Goal: Information Seeking & Learning: Learn about a topic

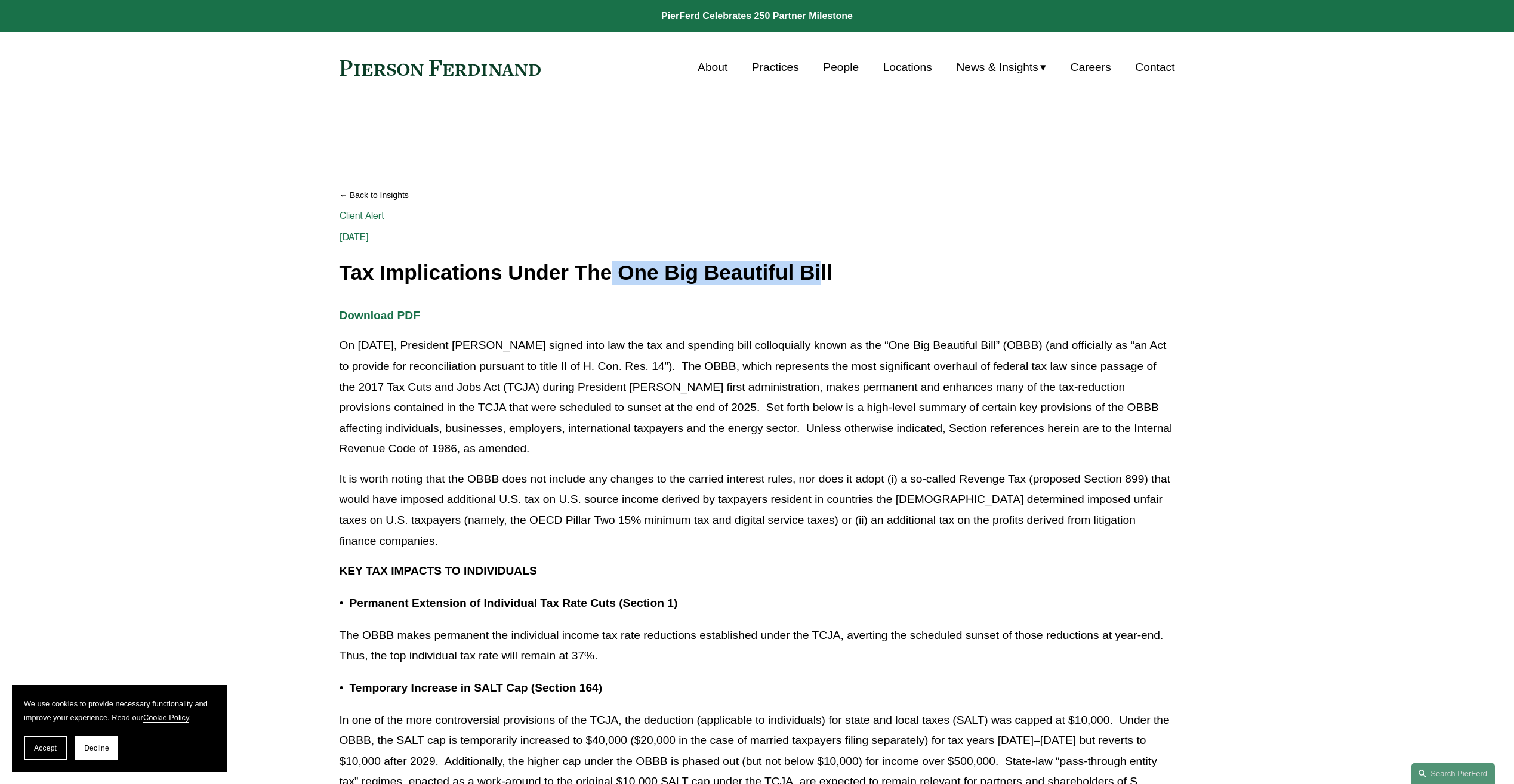
drag, startPoint x: 615, startPoint y: 274, endPoint x: 818, endPoint y: 285, distance: 203.3
click at [818, 285] on h1 "Tax Implications Under The One Big Beautiful Bill" at bounding box center [757, 273] width 835 height 23
click at [657, 272] on h1 "Tax Implications Under The One Big Beautiful Bill" at bounding box center [757, 273] width 835 height 23
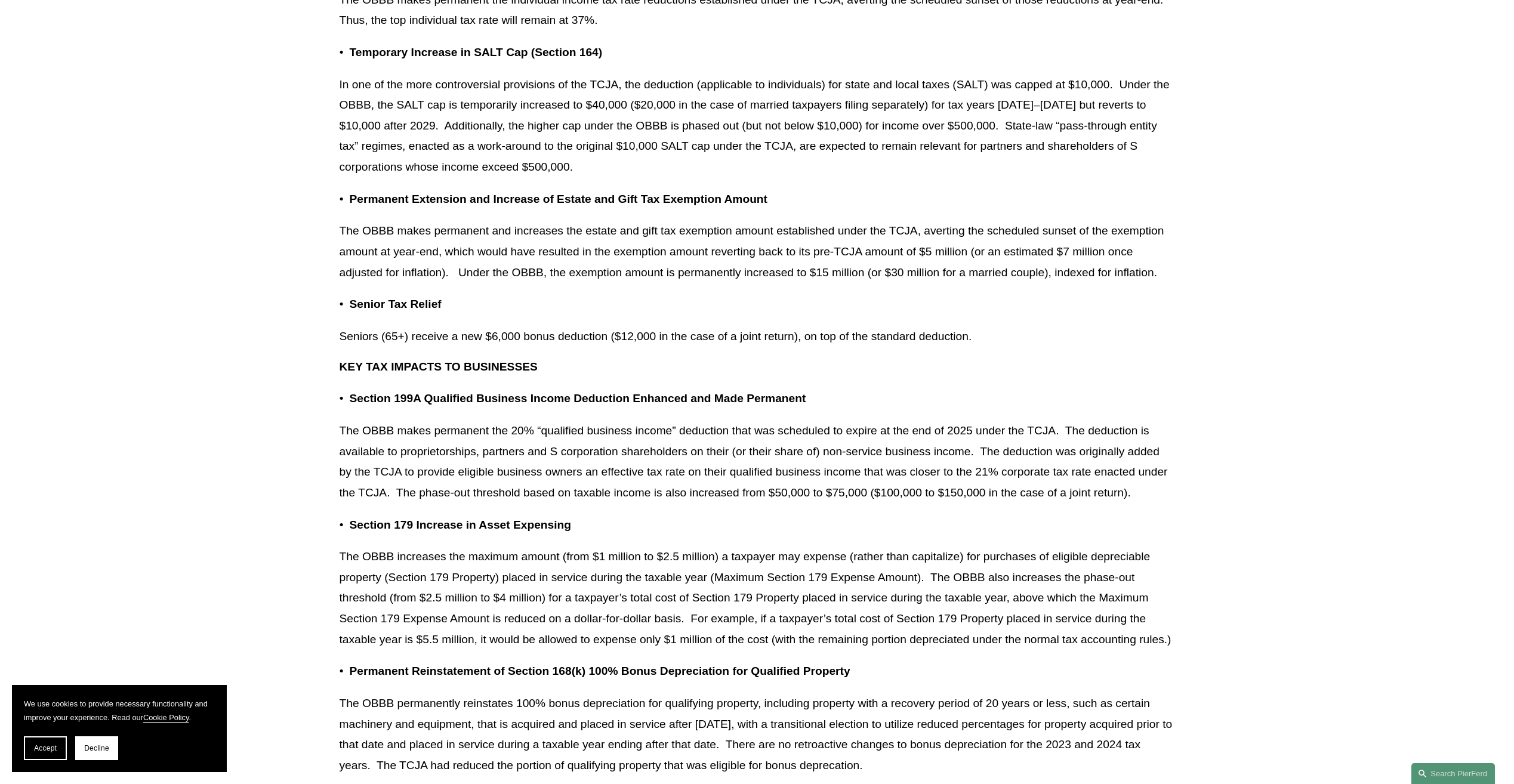
scroll to position [656, 0]
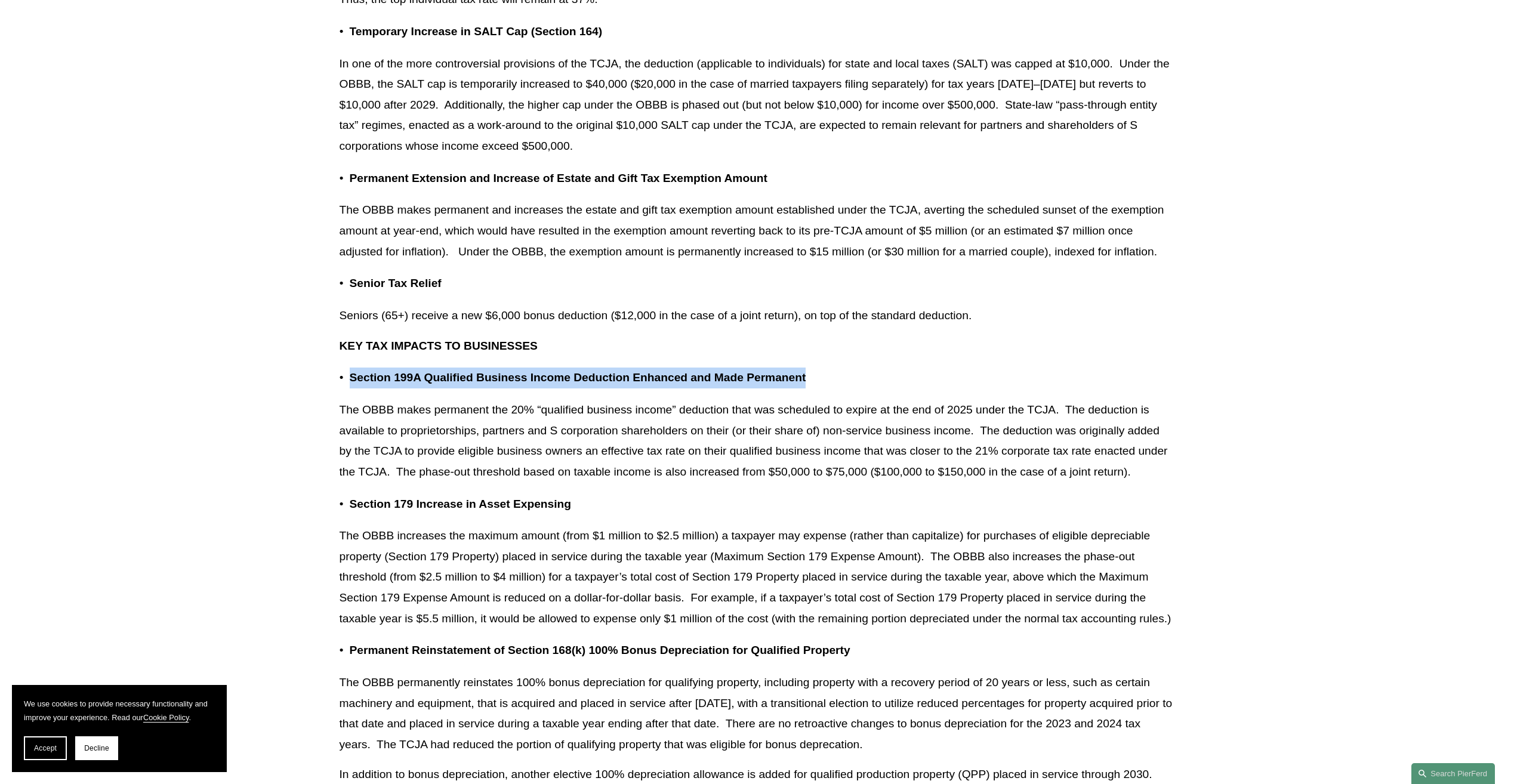
drag, startPoint x: 351, startPoint y: 380, endPoint x: 915, endPoint y: 375, distance: 564.0
click at [915, 375] on p "Section 199A Qualified Business Income Deduction Enhanced and Made Permanent" at bounding box center [762, 377] width 825 height 21
drag, startPoint x: 915, startPoint y: 375, endPoint x: 589, endPoint y: 474, distance: 340.7
click at [589, 474] on p "The OBBB makes permanent the 20% “qualified business income” deduction that was…" at bounding box center [757, 440] width 835 height 82
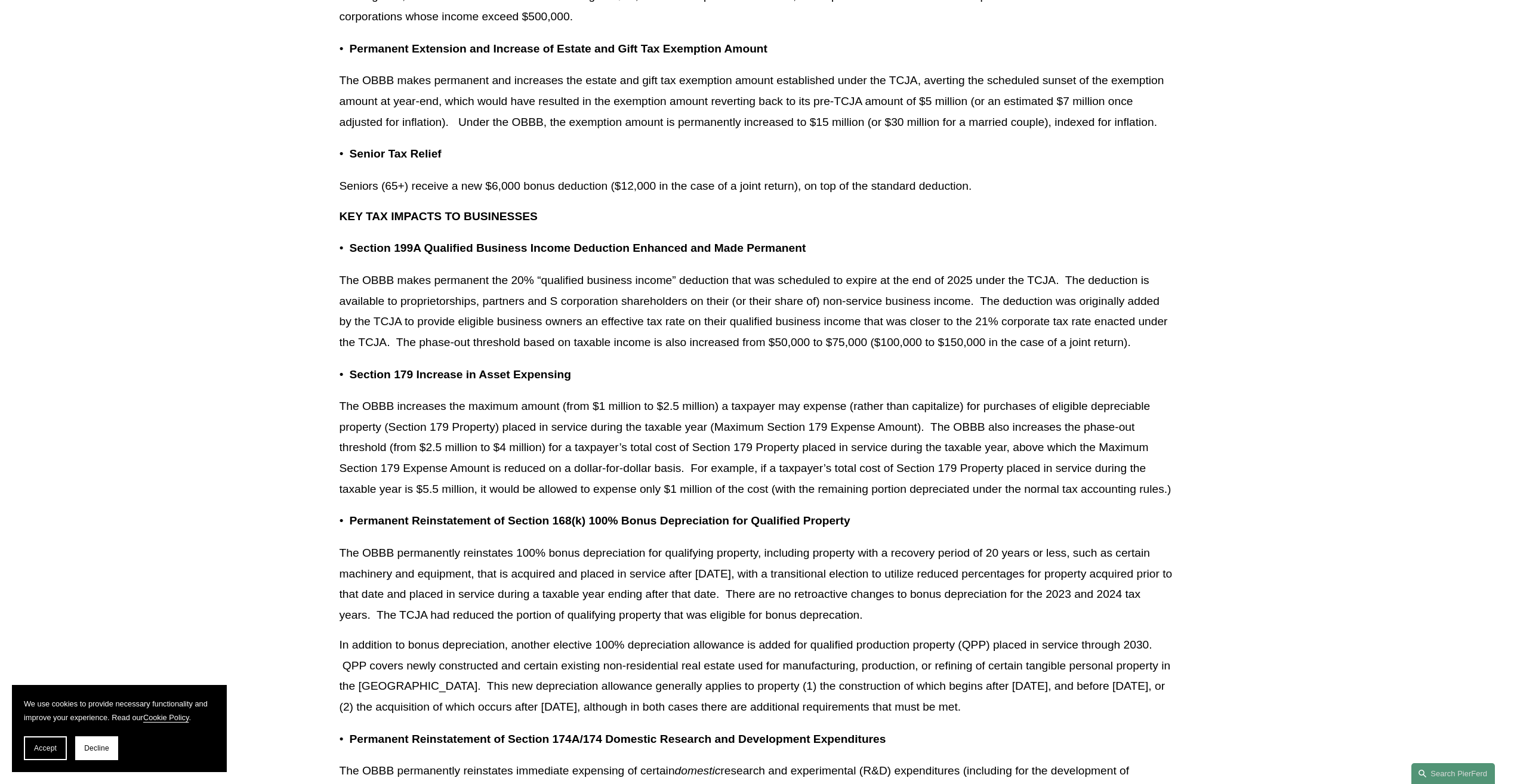
scroll to position [775, 0]
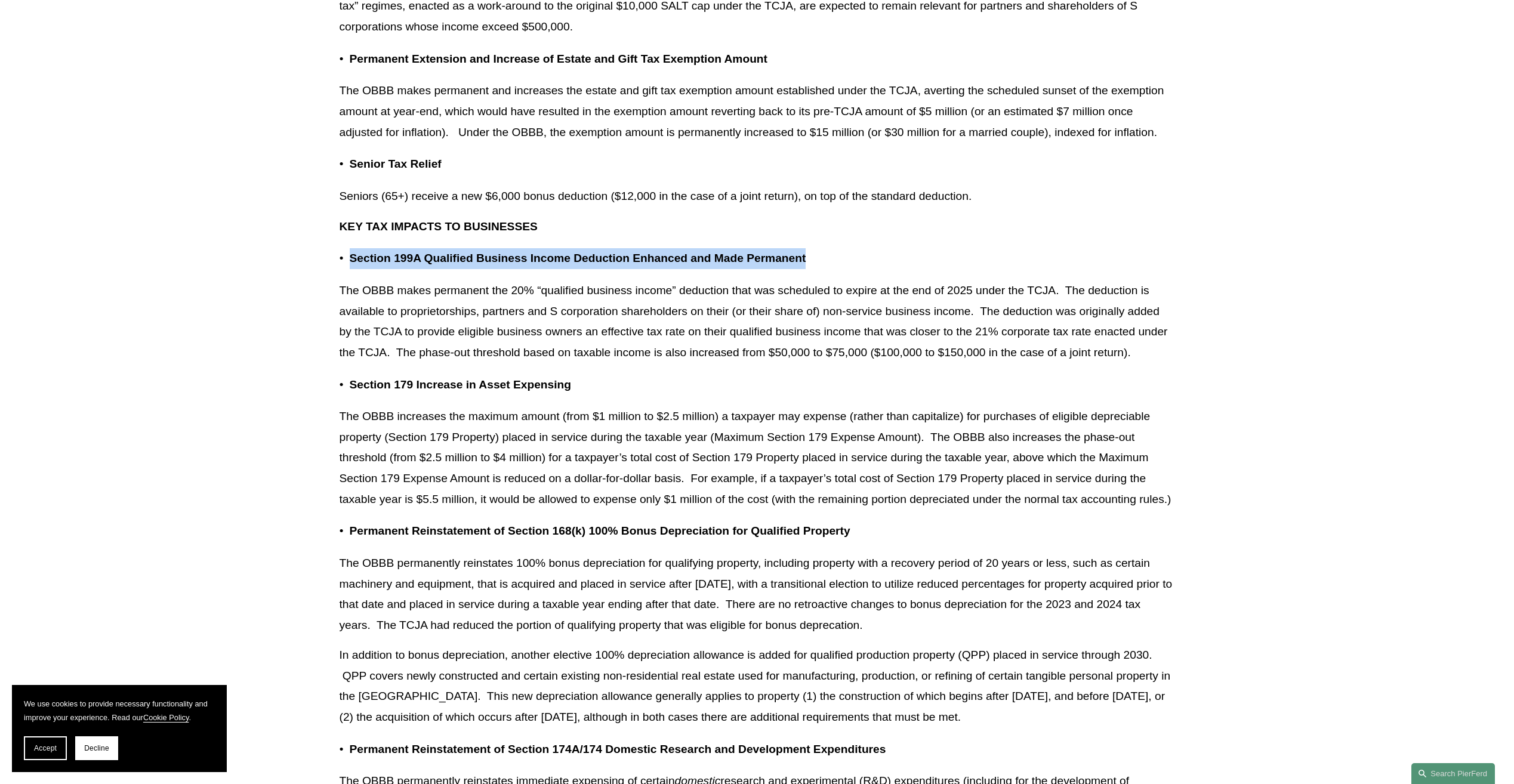
drag, startPoint x: 344, startPoint y: 255, endPoint x: 830, endPoint y: 253, distance: 486.0
click at [830, 253] on p "Section 199A Qualified Business Income Deduction Enhanced and Made Permanent" at bounding box center [762, 258] width 825 height 21
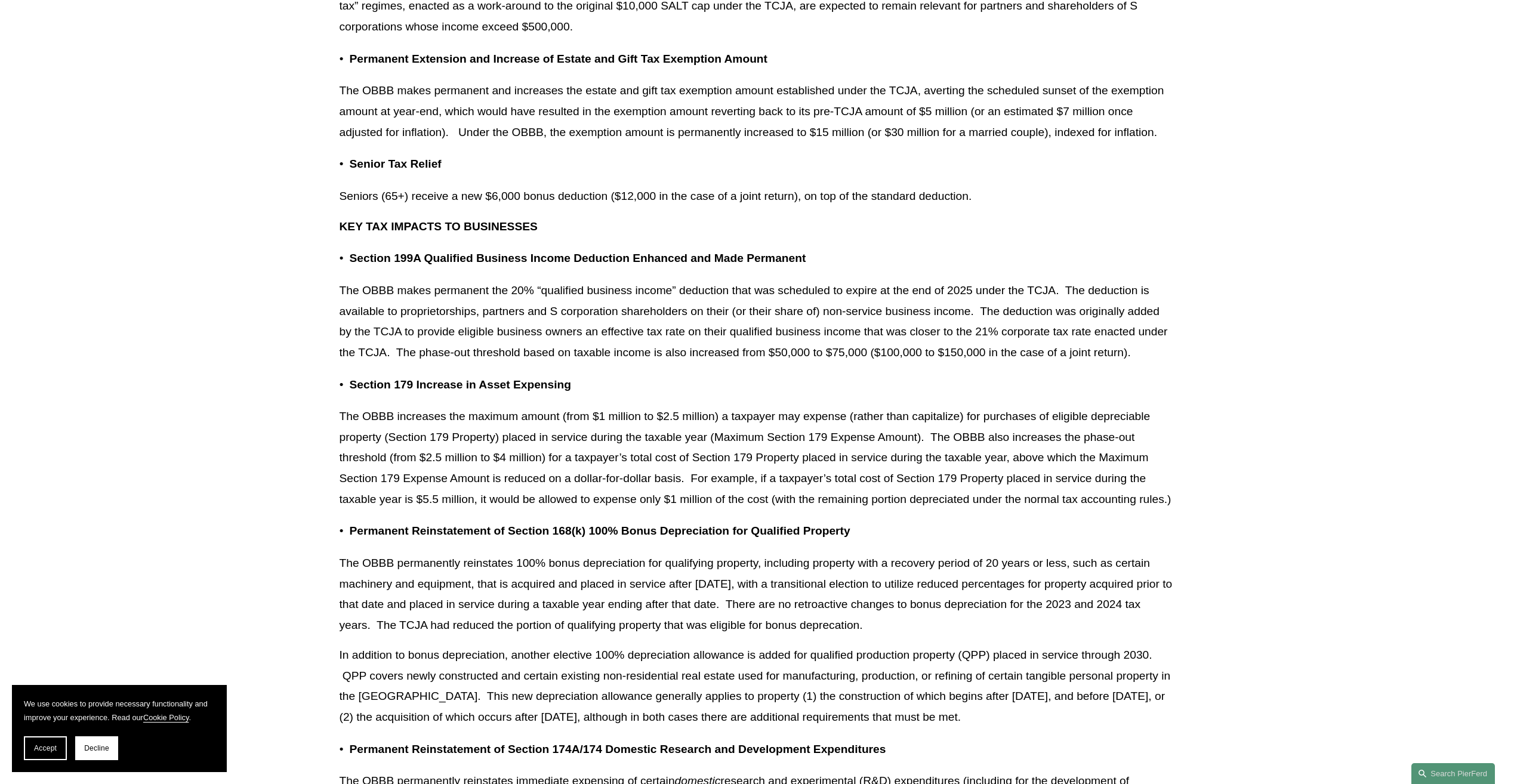
click at [507, 281] on p "The OBBB makes permanent the 20% “qualified business income” deduction that was…" at bounding box center [757, 321] width 835 height 82
click at [414, 289] on p "The OBBB makes permanent the 20% “qualified business income” deduction that was…" at bounding box center [757, 321] width 835 height 82
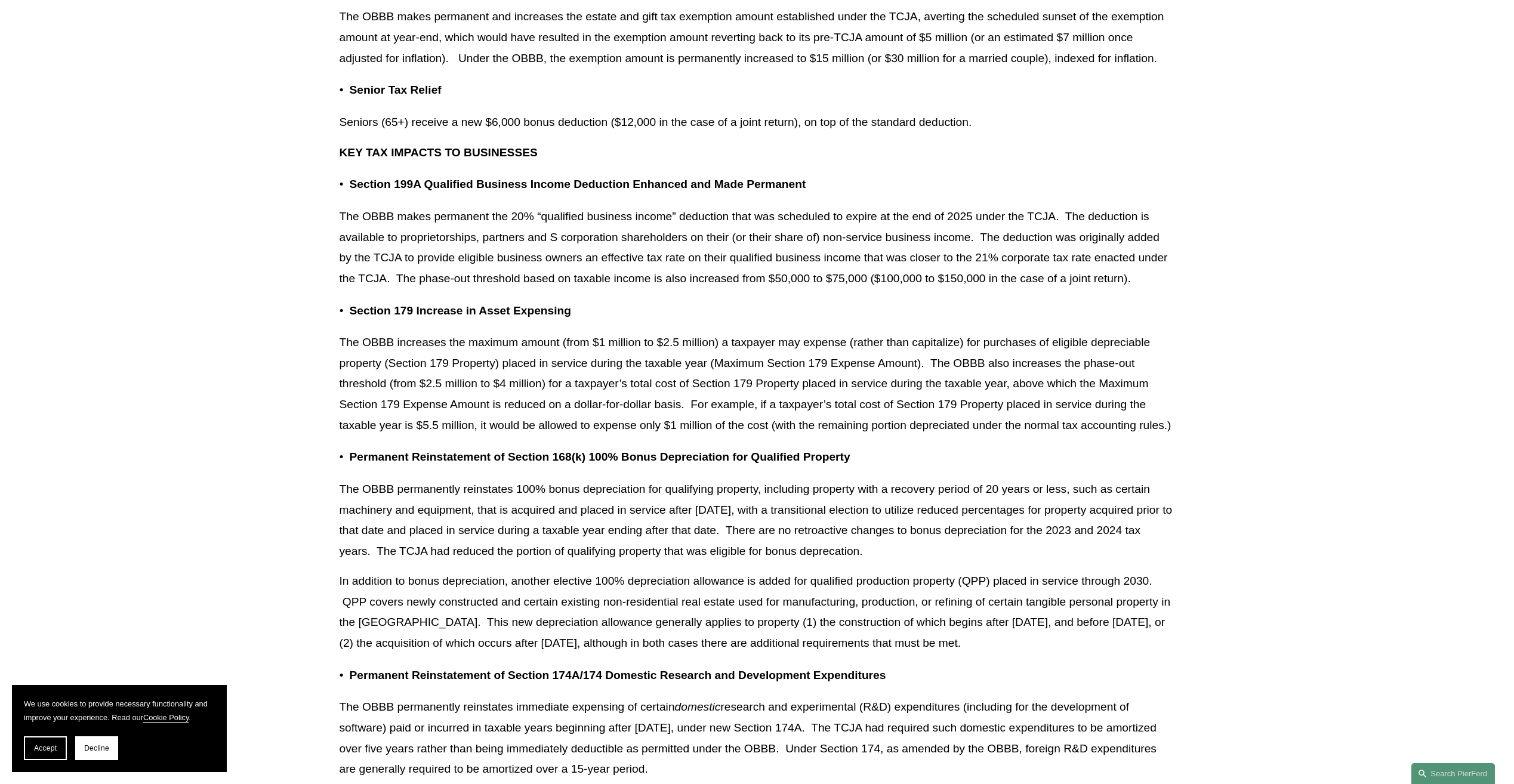
scroll to position [1014, 0]
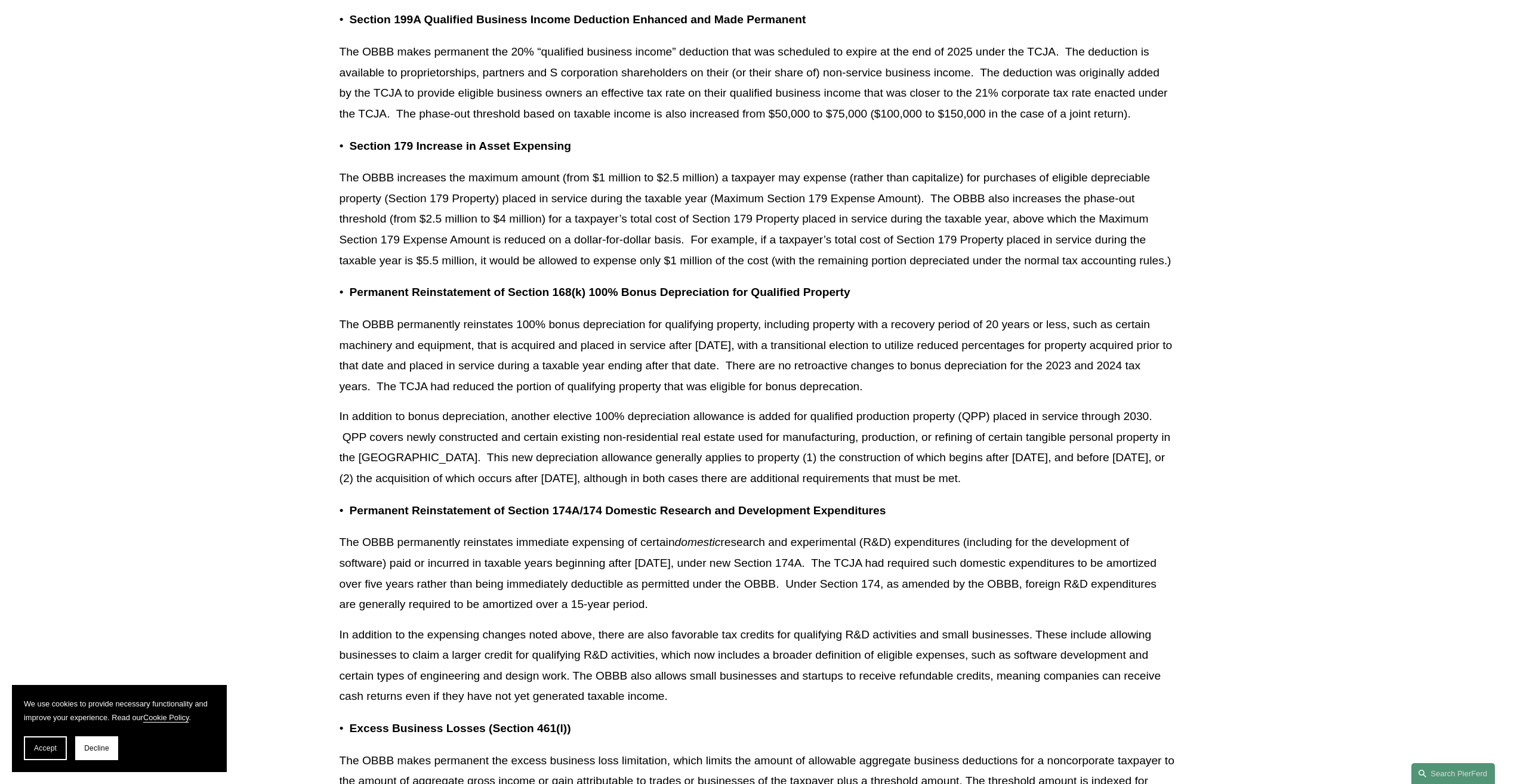
click at [560, 341] on p "The OBBB permanently reinstates 100% bonus depreciation for qualifying property…" at bounding box center [757, 355] width 835 height 82
drag, startPoint x: 560, startPoint y: 341, endPoint x: 541, endPoint y: 333, distance: 20.6
click at [541, 333] on p "The OBBB permanently reinstates 100% bonus depreciation for qualifying property…" at bounding box center [757, 355] width 835 height 82
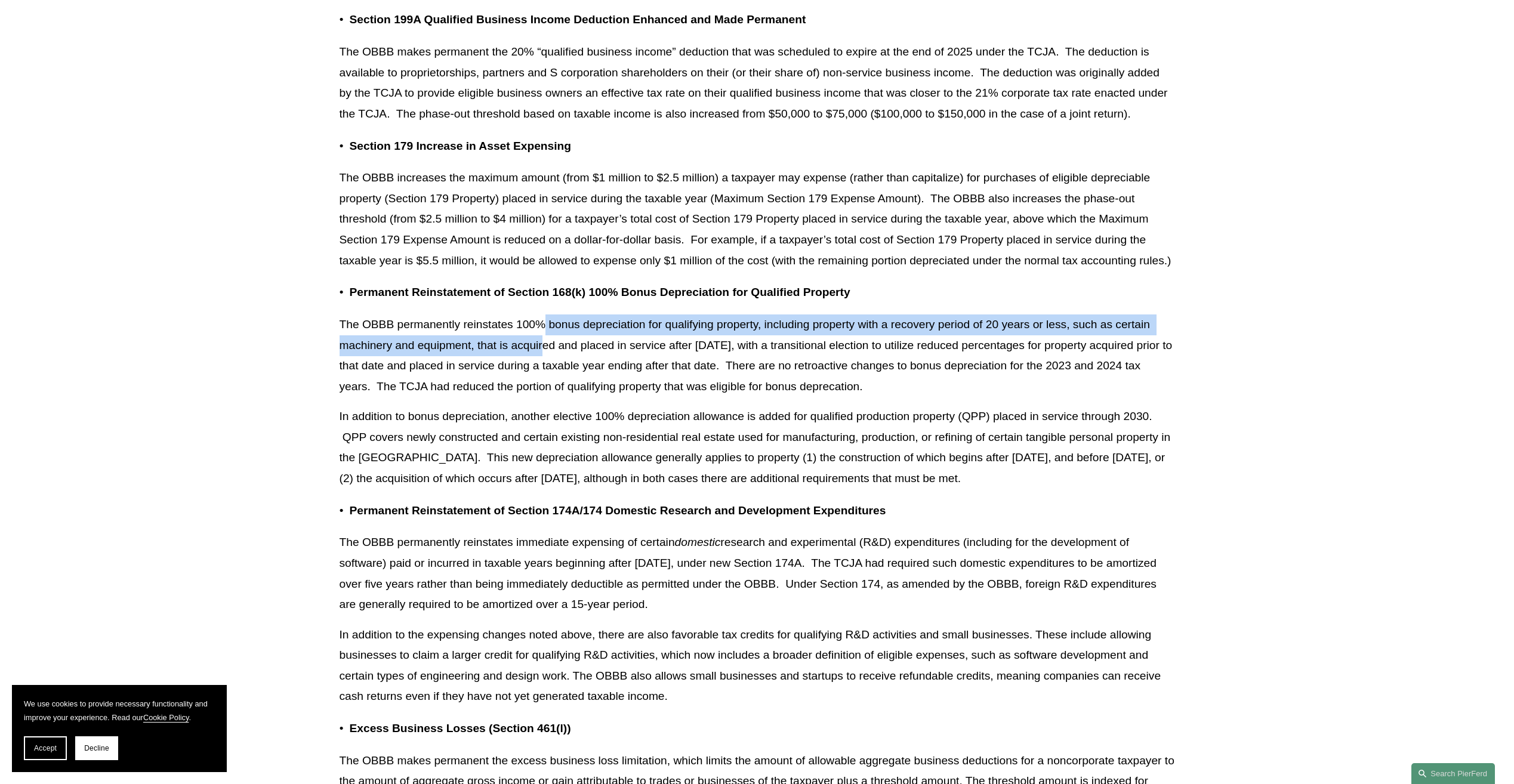
click at [541, 336] on p "The OBBB permanently reinstates 100% bonus depreciation for qualifying property…" at bounding box center [757, 355] width 835 height 82
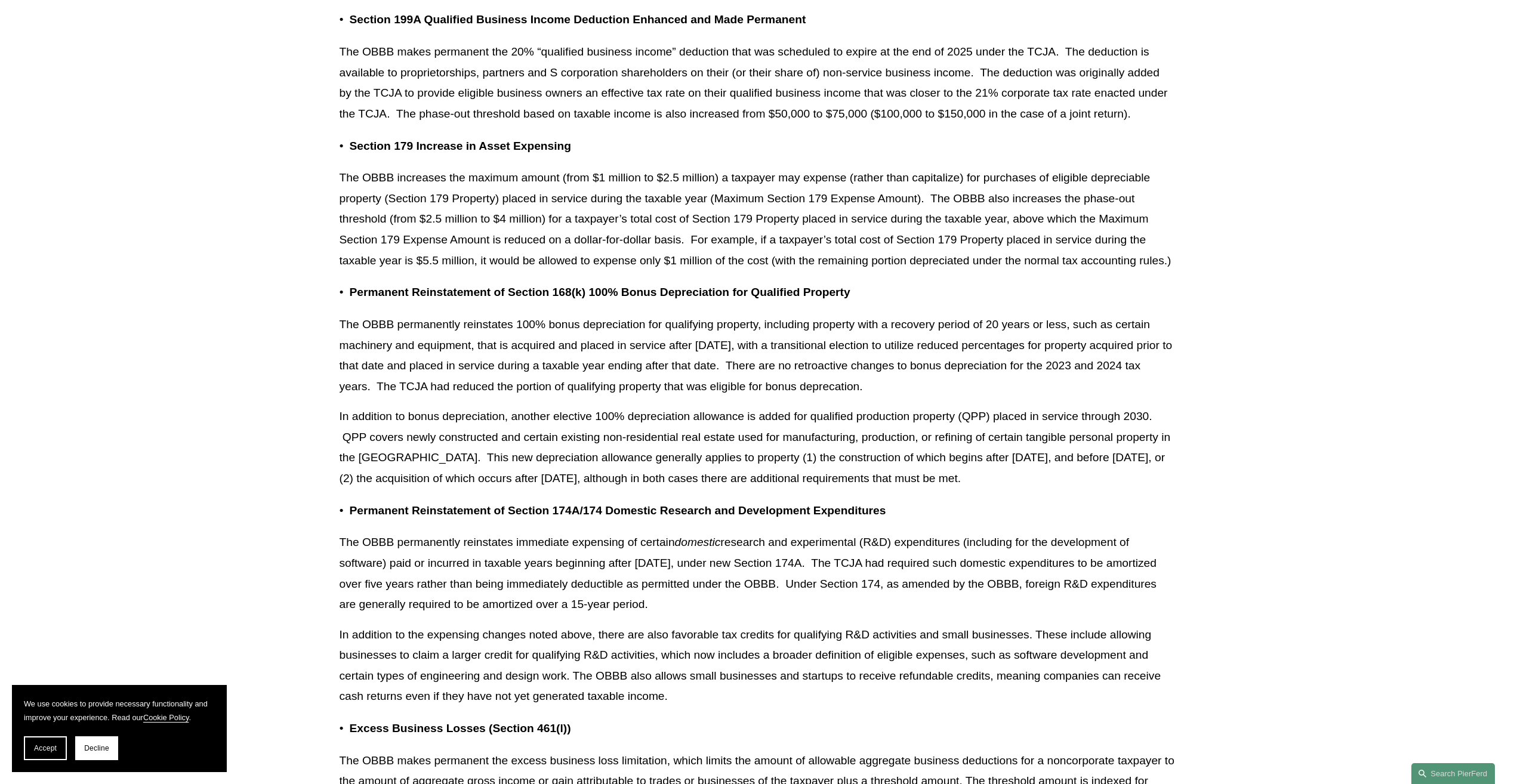
click at [951, 374] on p "The OBBB permanently reinstates 100% bonus depreciation for qualifying property…" at bounding box center [757, 355] width 835 height 82
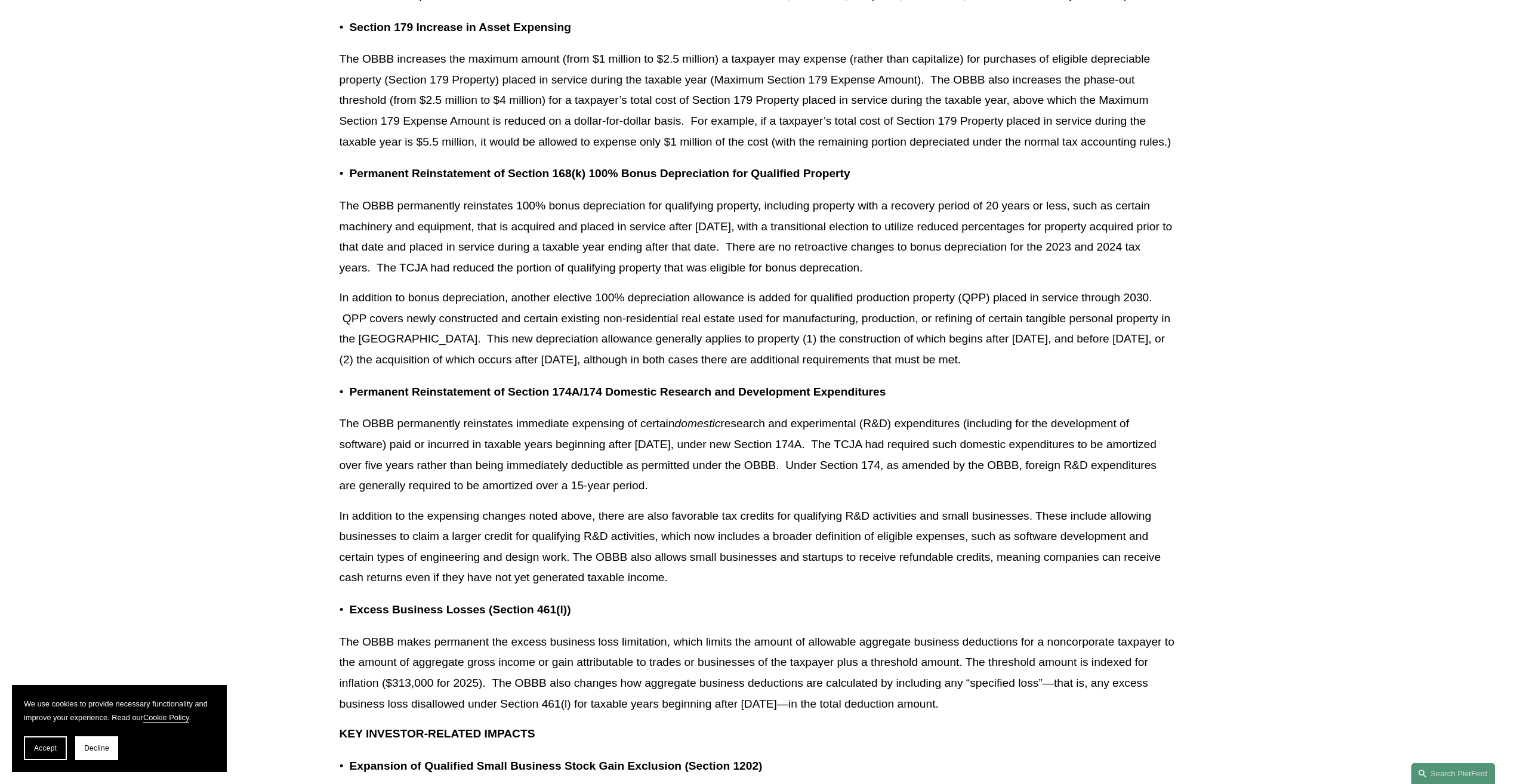
scroll to position [1133, 0]
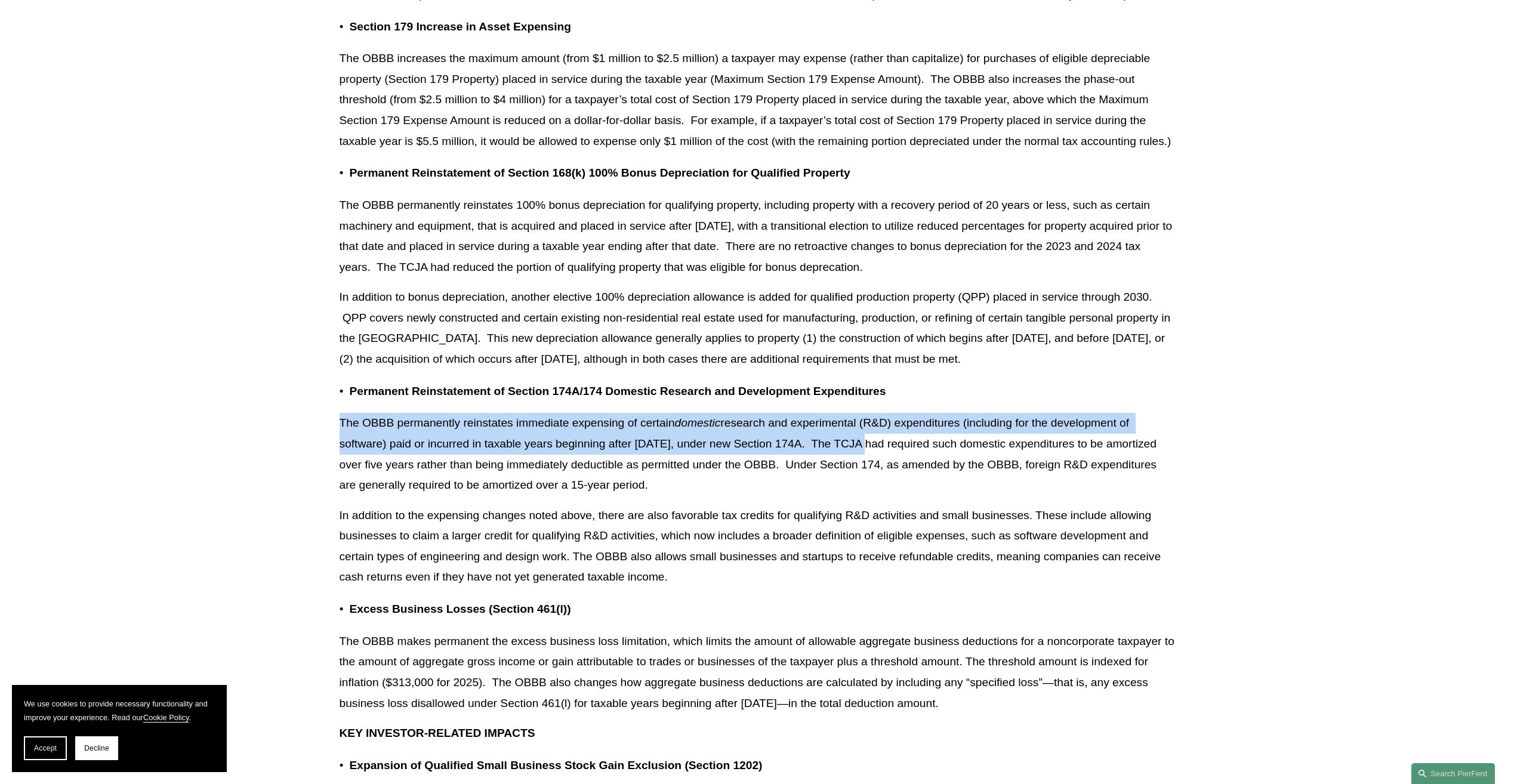
drag, startPoint x: 342, startPoint y: 419, endPoint x: 867, endPoint y: 438, distance: 525.3
click at [867, 438] on p "The OBBB permanently reinstates immediate expensing of certain domestic researc…" at bounding box center [757, 453] width 835 height 82
copy p "The OBBB permanently reinstates immediate expensing of certain domestic researc…"
click at [393, 205] on p "The OBBB permanently reinstates 100% bonus depreciation for qualifying property…" at bounding box center [757, 236] width 835 height 82
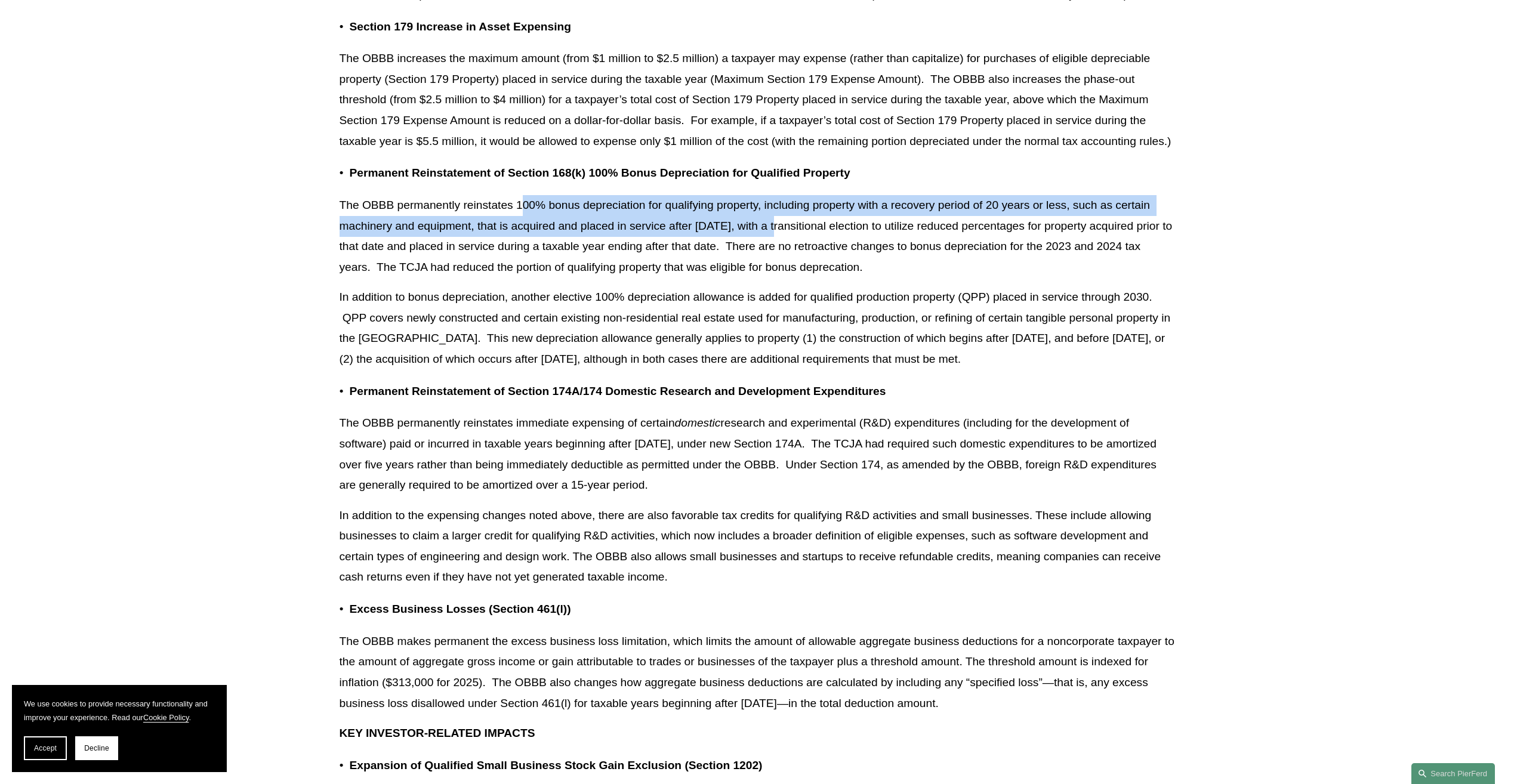
drag, startPoint x: 521, startPoint y: 207, endPoint x: 783, endPoint y: 233, distance: 263.3
click at [783, 233] on p "The OBBB permanently reinstates 100% bonus depreciation for qualifying property…" at bounding box center [757, 236] width 835 height 82
copy p "00% bonus depreciation for qualifying property, including property with a recov…"
